Goal: Check status: Check status

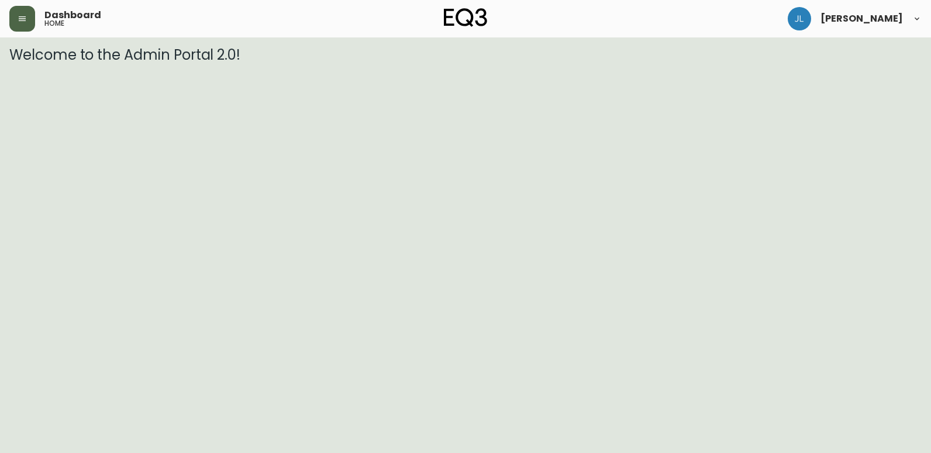
click at [25, 22] on icon "button" at bounding box center [22, 18] width 9 height 9
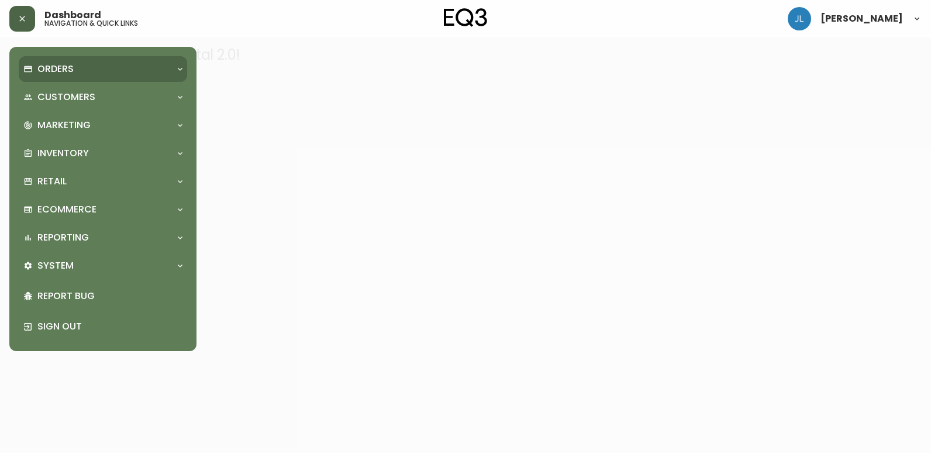
click at [86, 74] on div "Orders" at bounding box center [96, 69] width 147 height 13
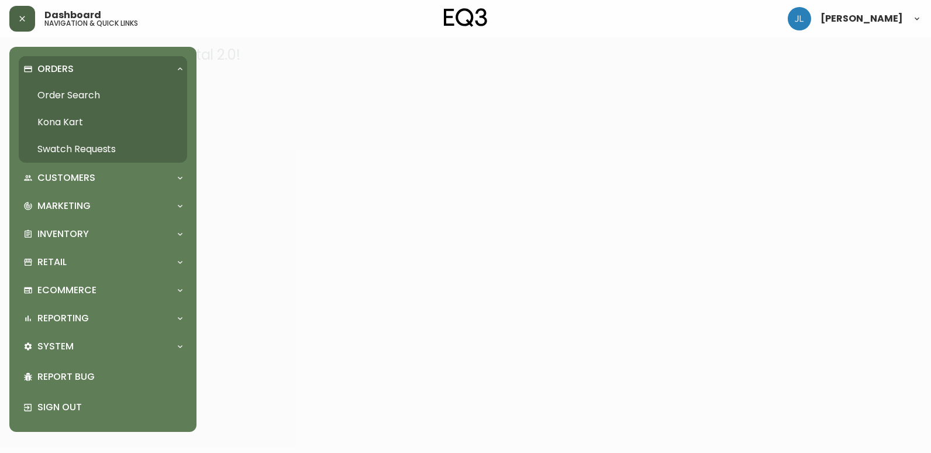
click at [90, 98] on link "Order Search" at bounding box center [103, 95] width 168 height 27
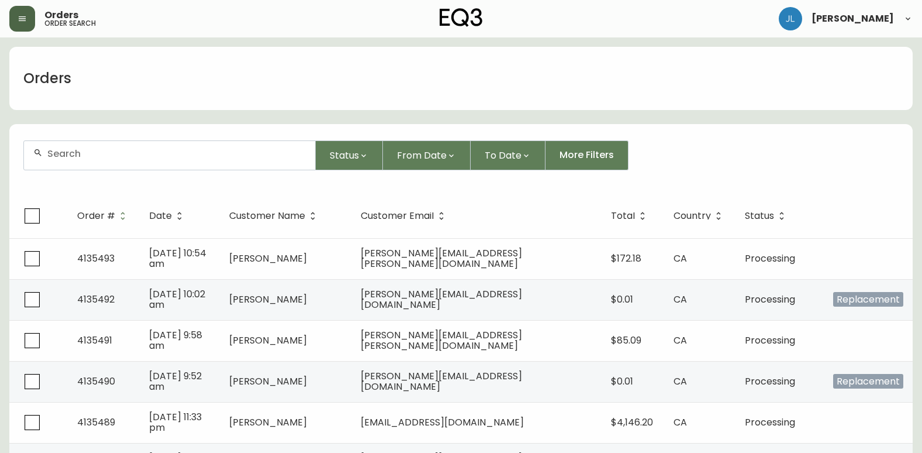
click at [168, 149] on input "text" at bounding box center [176, 153] width 259 height 11
paste input "4133284"
type input "4133284"
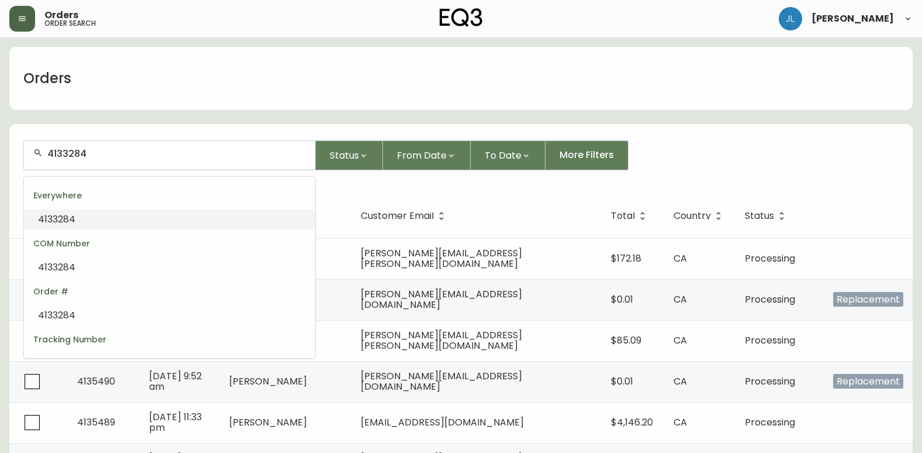
click at [168, 149] on input "4133284" at bounding box center [176, 153] width 259 height 11
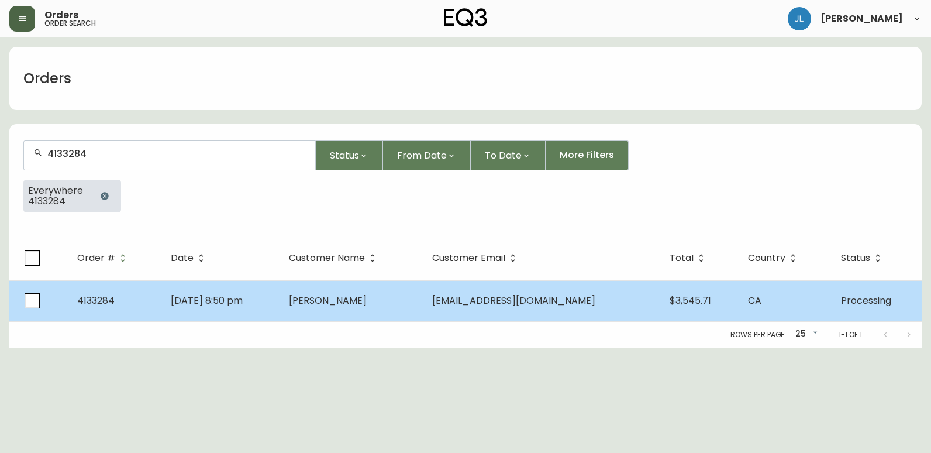
click at [280, 293] on td "[DATE] 8:50 pm" at bounding box center [220, 300] width 118 height 41
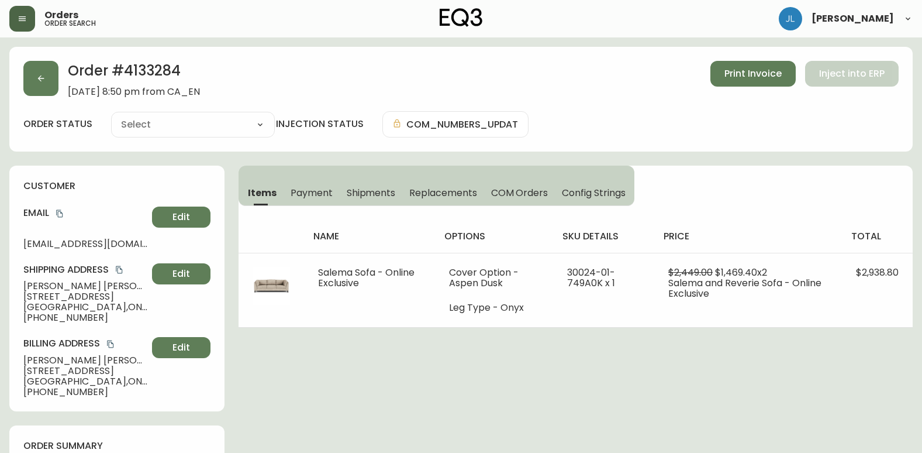
type input "Processing"
select select "PROCESSING"
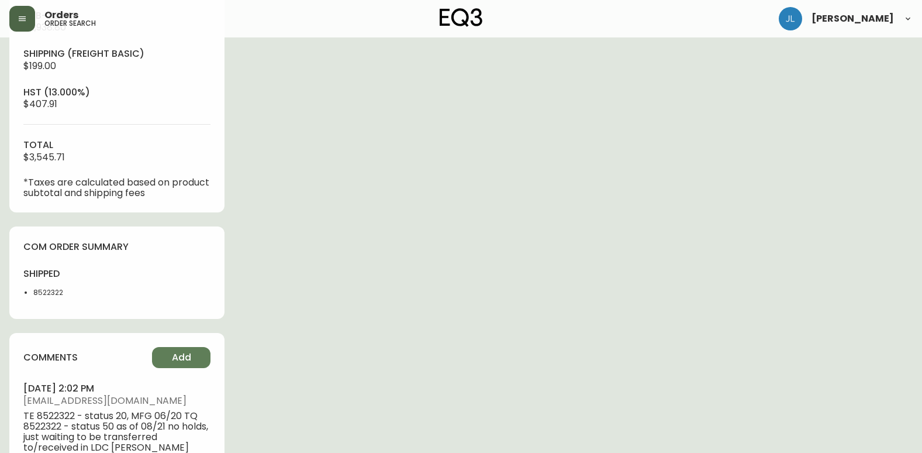
scroll to position [585, 0]
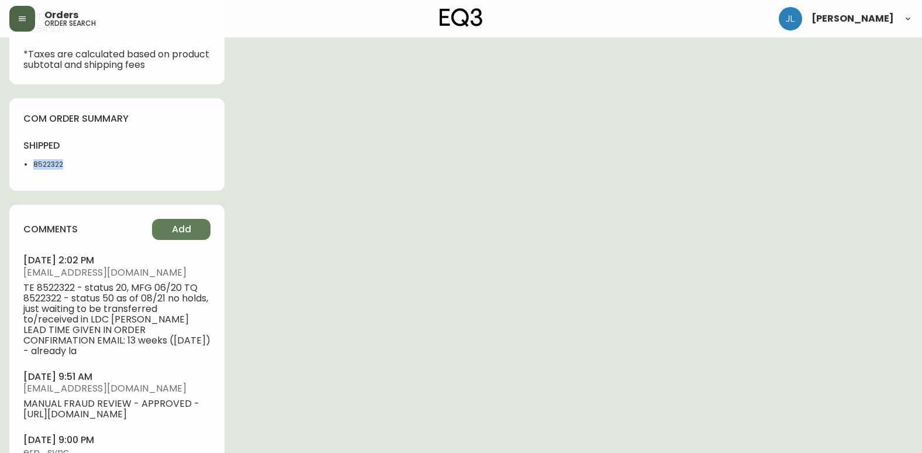
drag, startPoint x: 67, startPoint y: 167, endPoint x: 22, endPoint y: 168, distance: 45.1
click at [22, 168] on div "com order summary shipped 8522322" at bounding box center [116, 144] width 215 height 93
copy li "8522322"
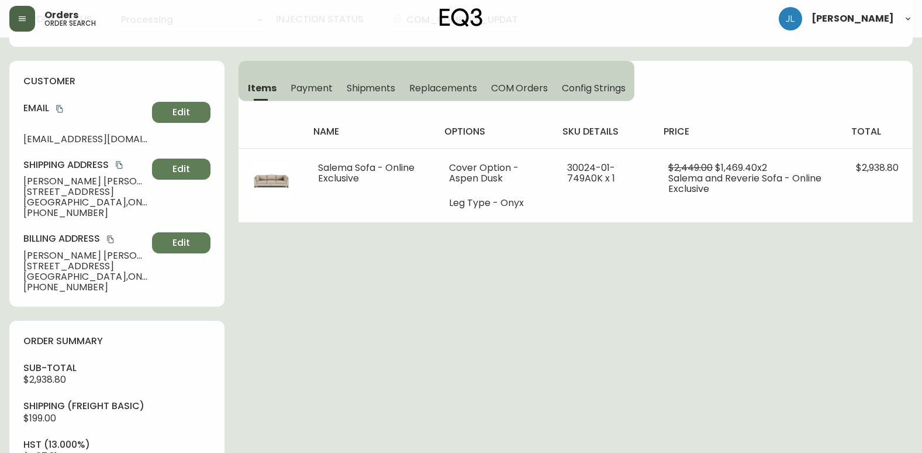
scroll to position [0, 0]
